Goal: Obtain resource: Obtain resource

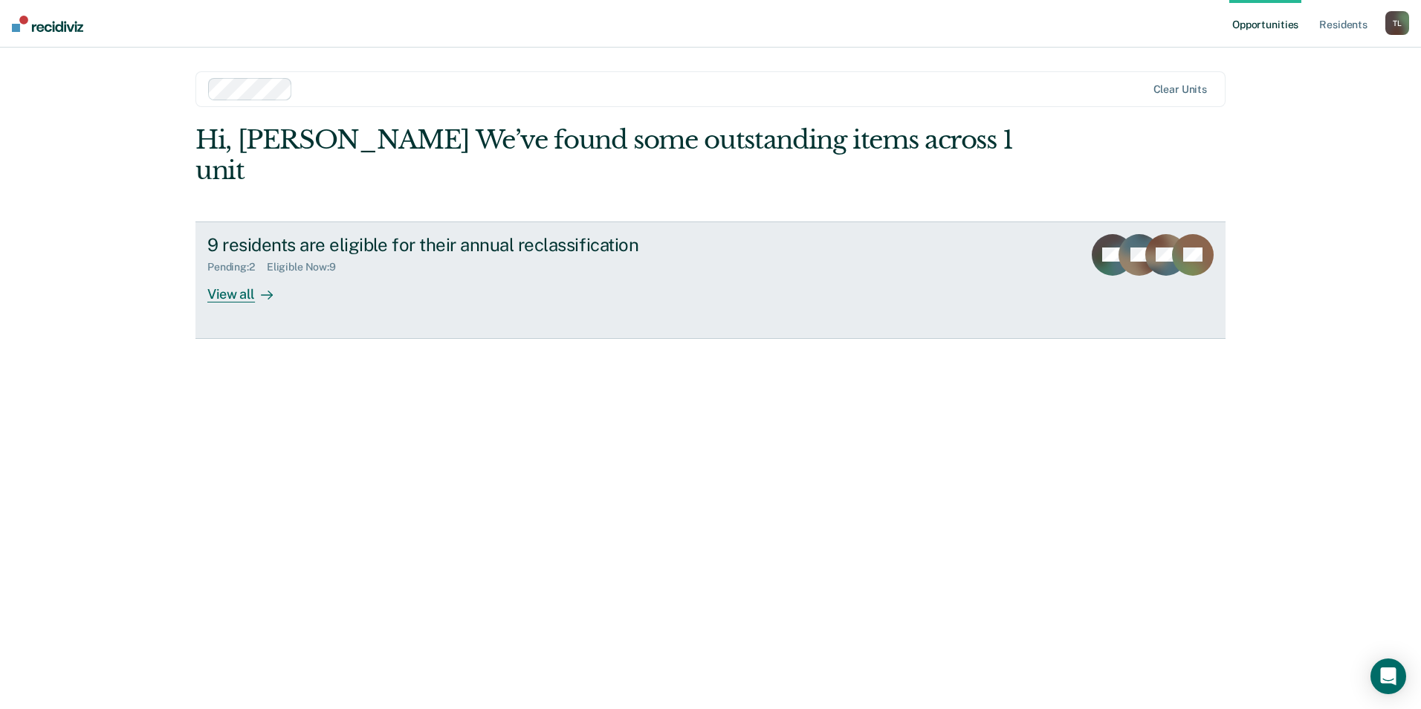
click at [246, 273] on div "View all" at bounding box center [248, 287] width 83 height 29
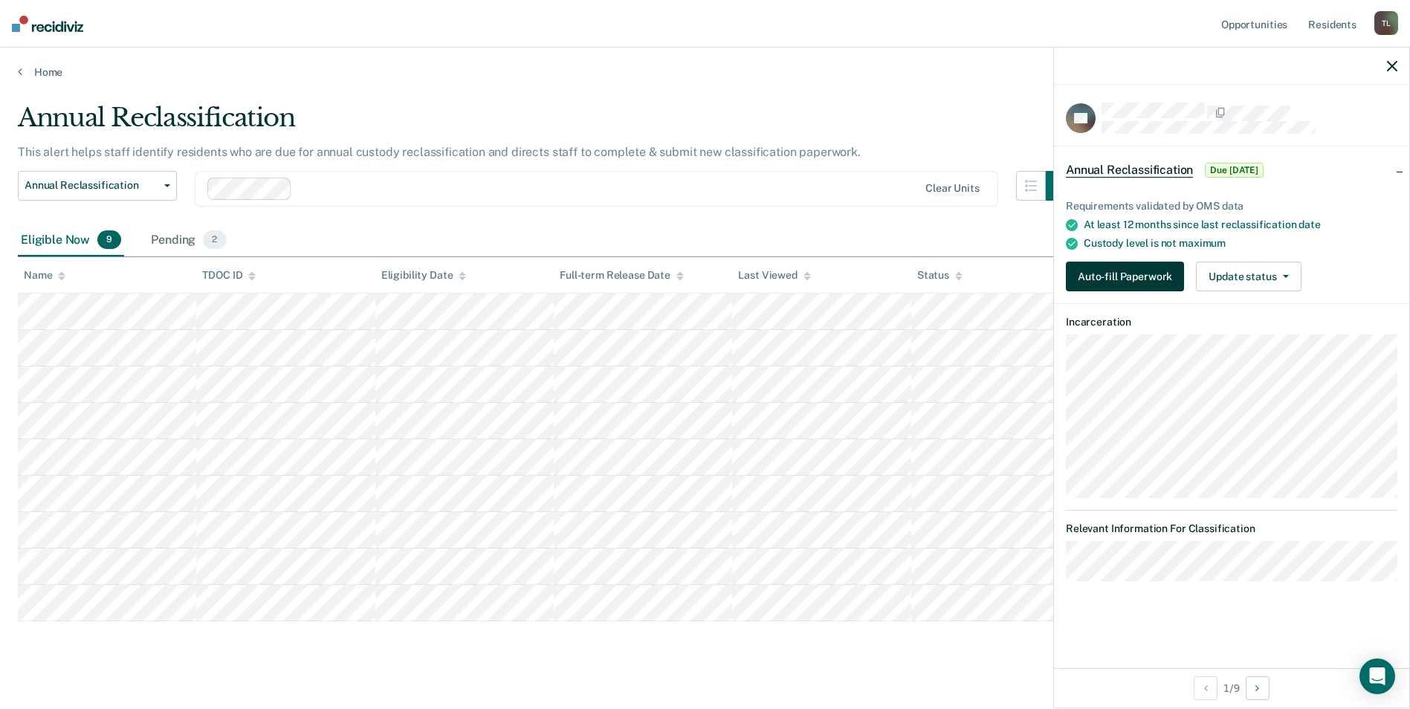
click at [1162, 271] on button "Auto-fill Paperwork" at bounding box center [1125, 277] width 118 height 30
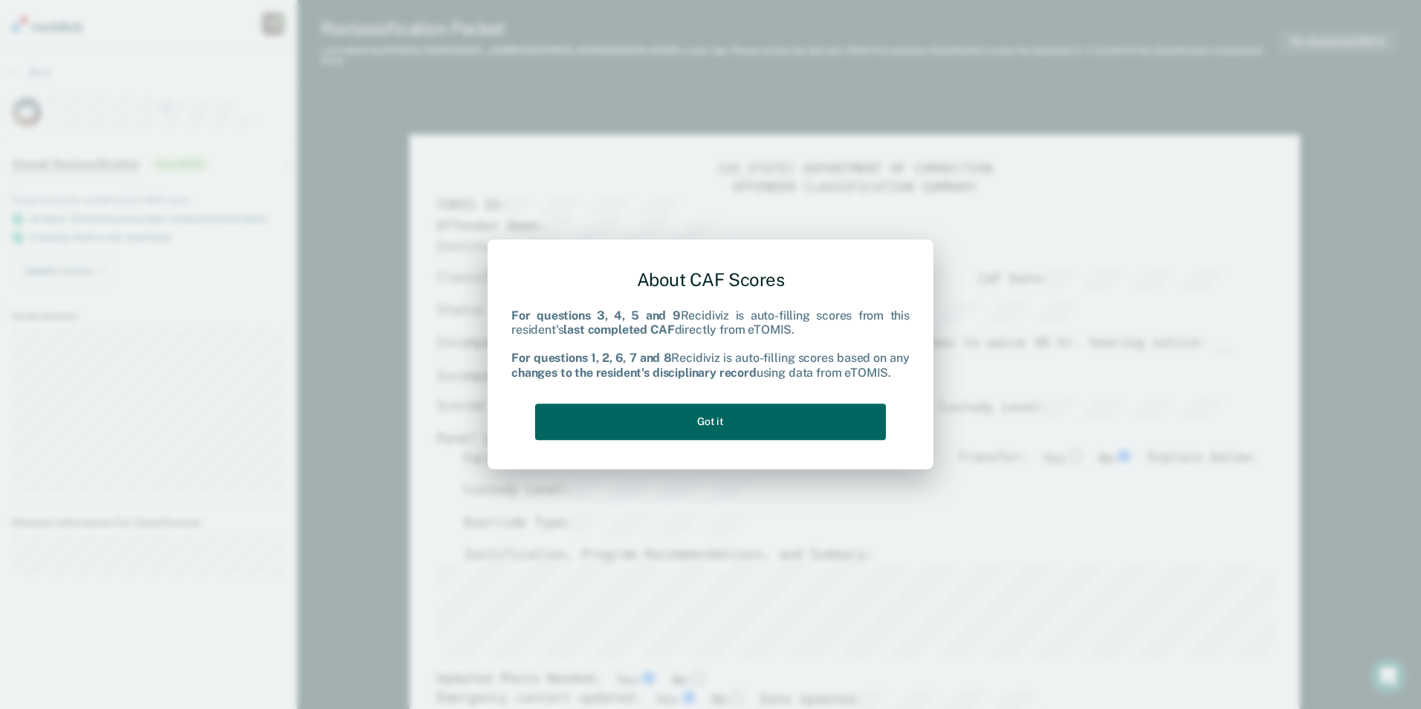
click at [713, 417] on button "Got it" at bounding box center [710, 422] width 351 height 36
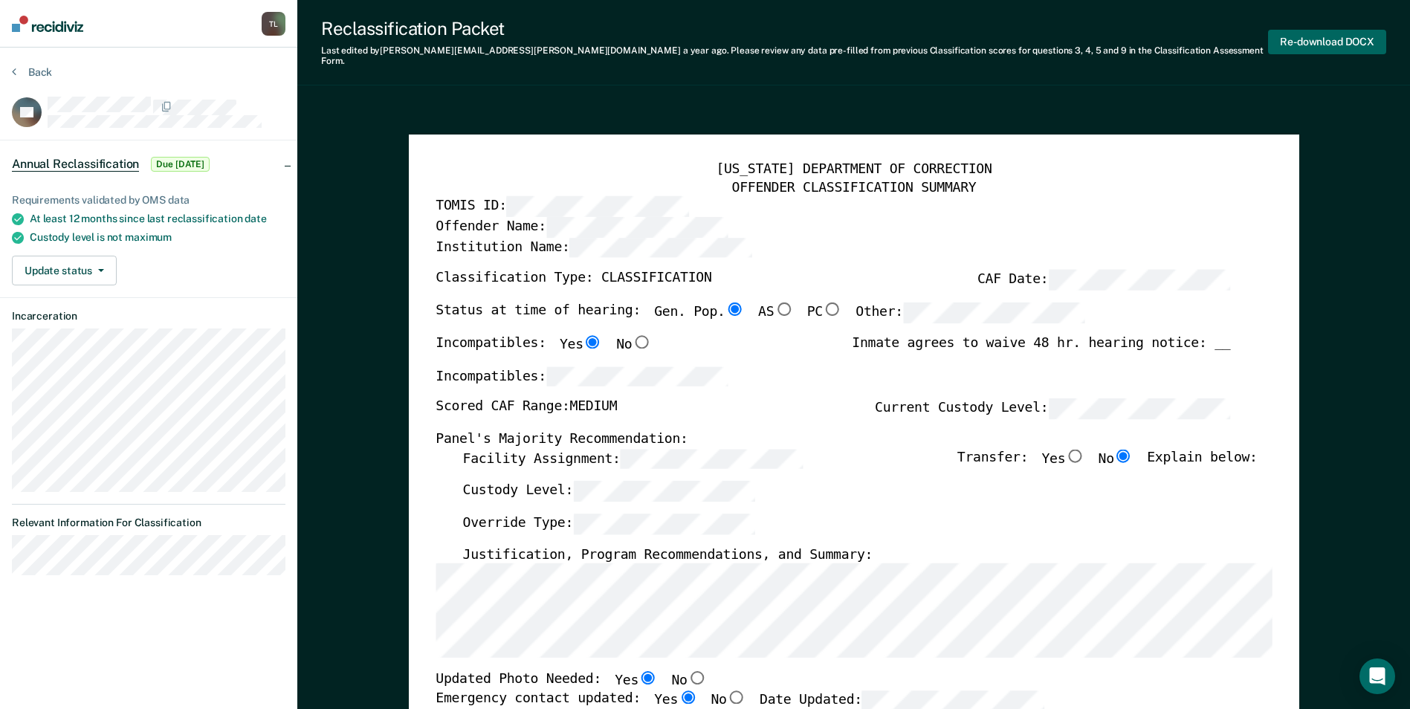
click at [1328, 39] on button "Re-download DOCX" at bounding box center [1327, 42] width 118 height 25
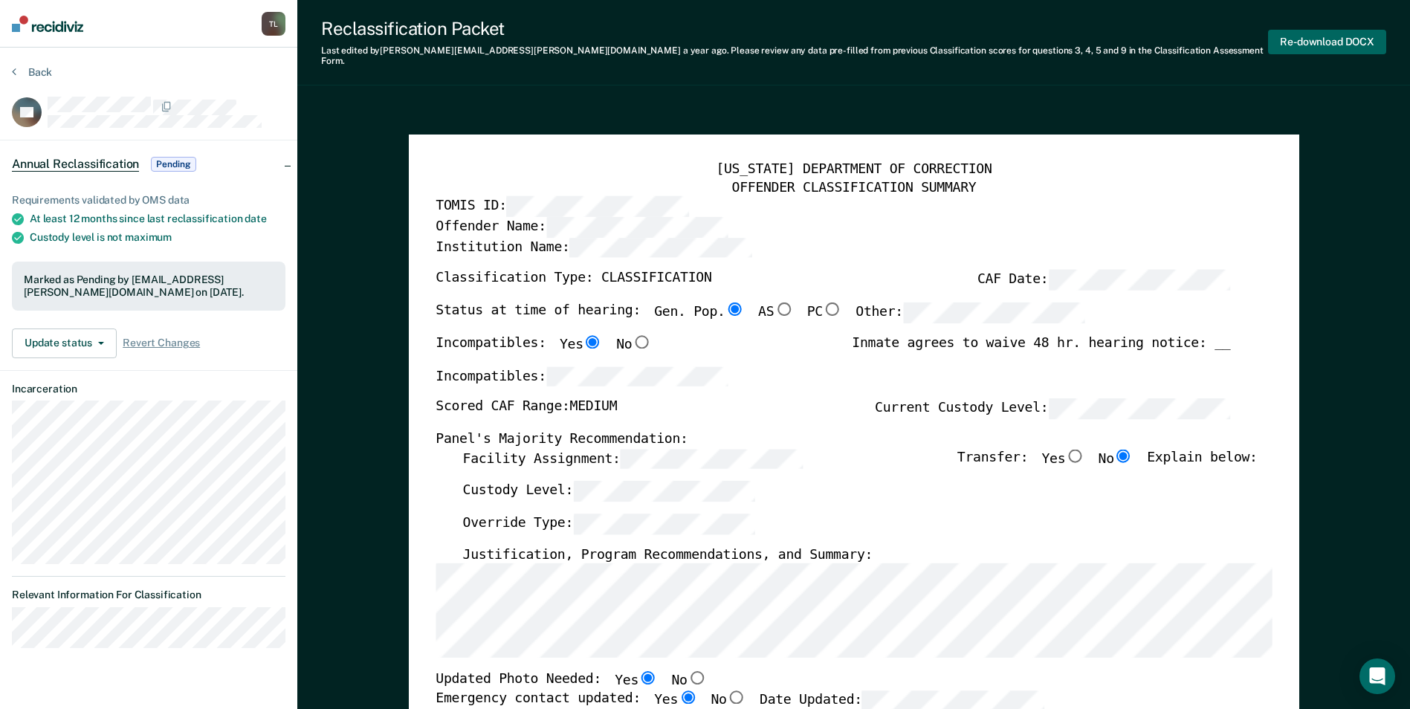
click at [1298, 40] on button "Re-download DOCX" at bounding box center [1327, 42] width 118 height 25
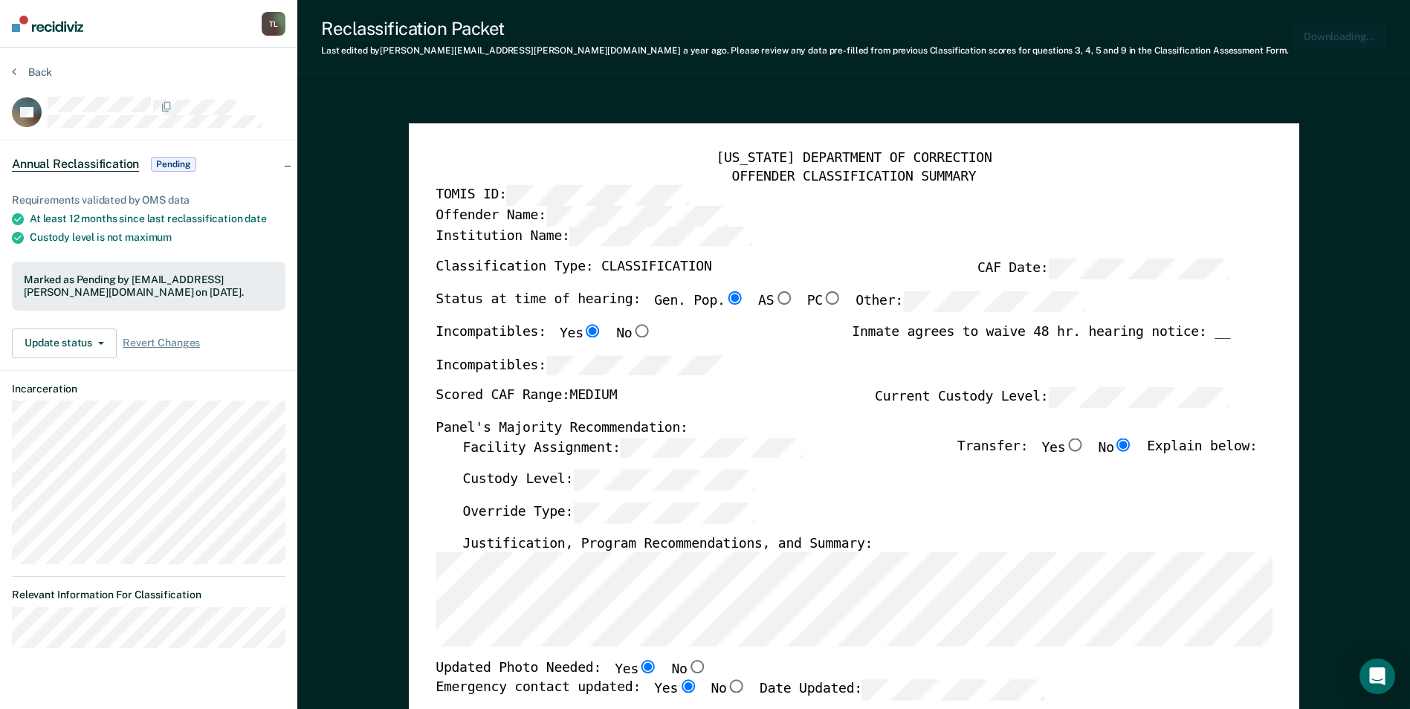
type textarea "x"
